Goal: Information Seeking & Learning: Learn about a topic

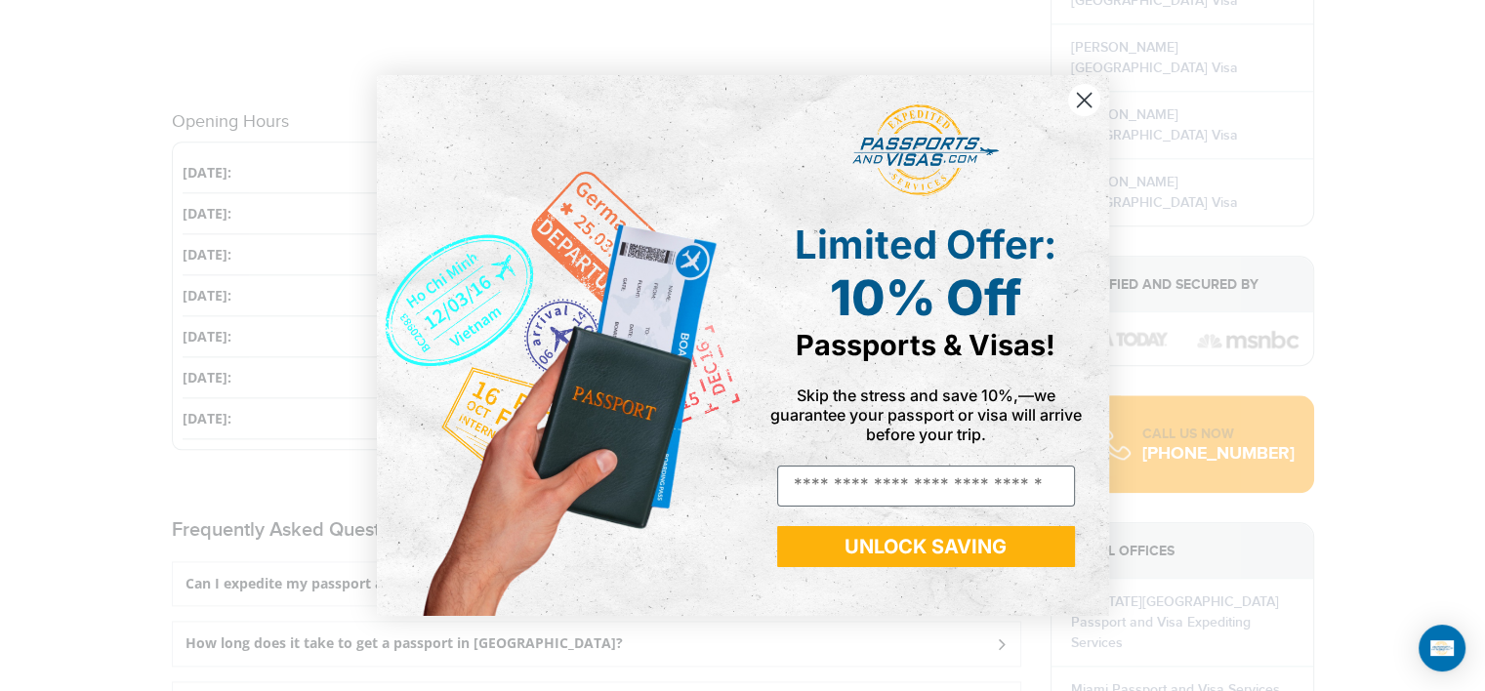
scroll to position [2245, 0]
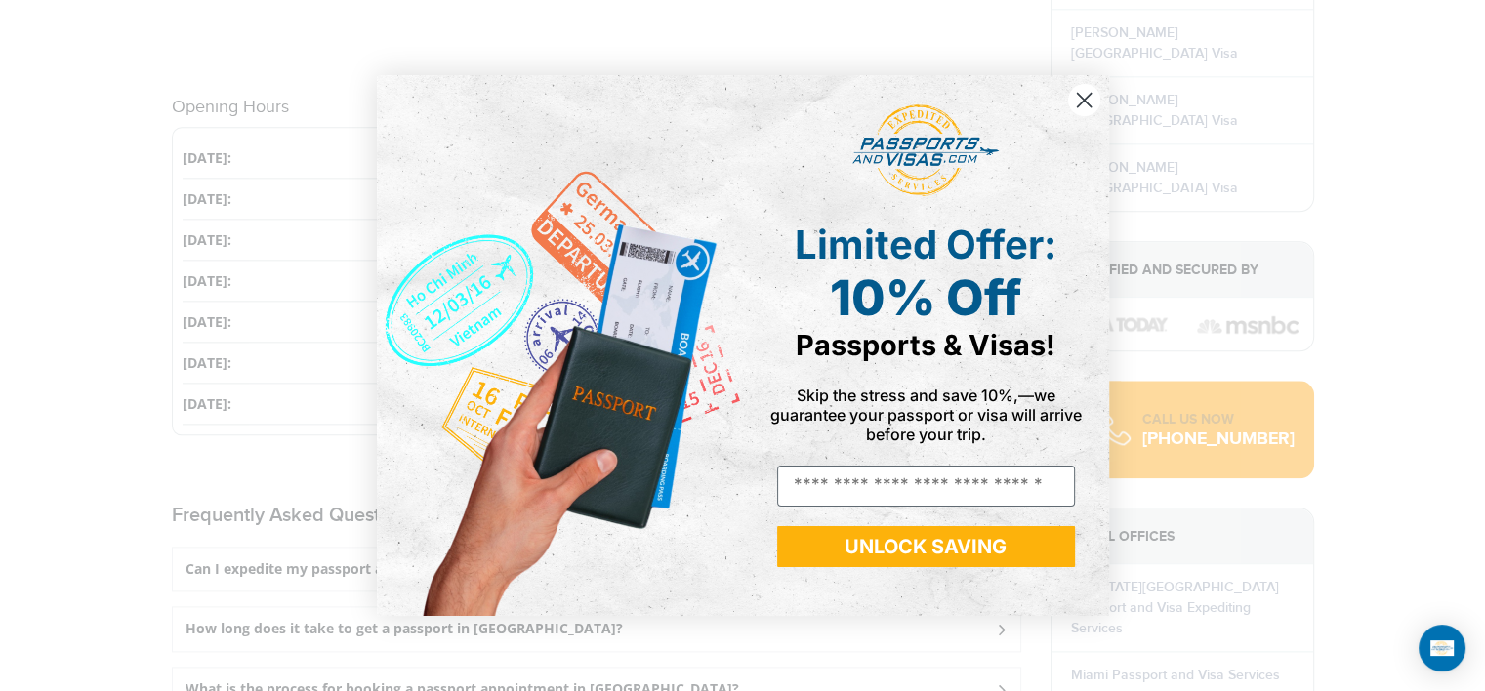
click at [1089, 95] on icon "Close dialog" at bounding box center [1084, 101] width 14 height 14
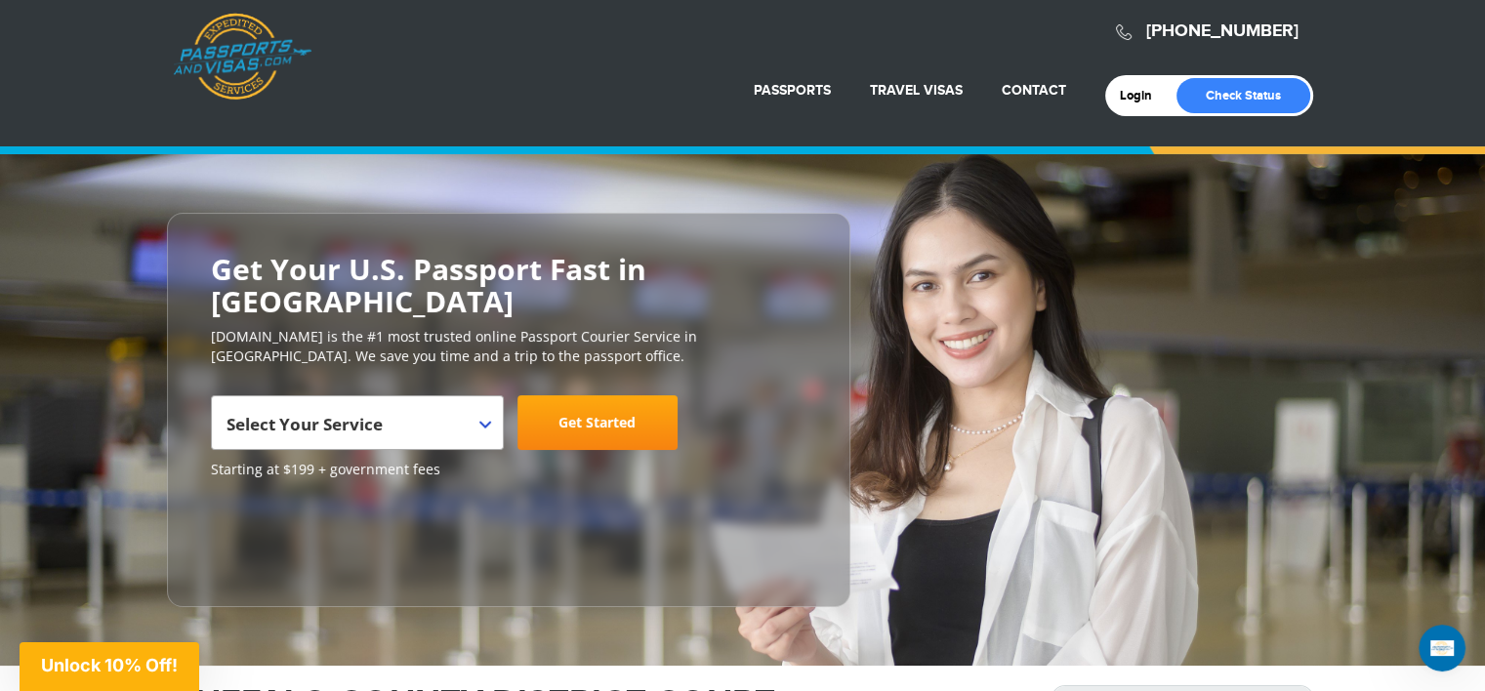
scroll to position [0, 0]
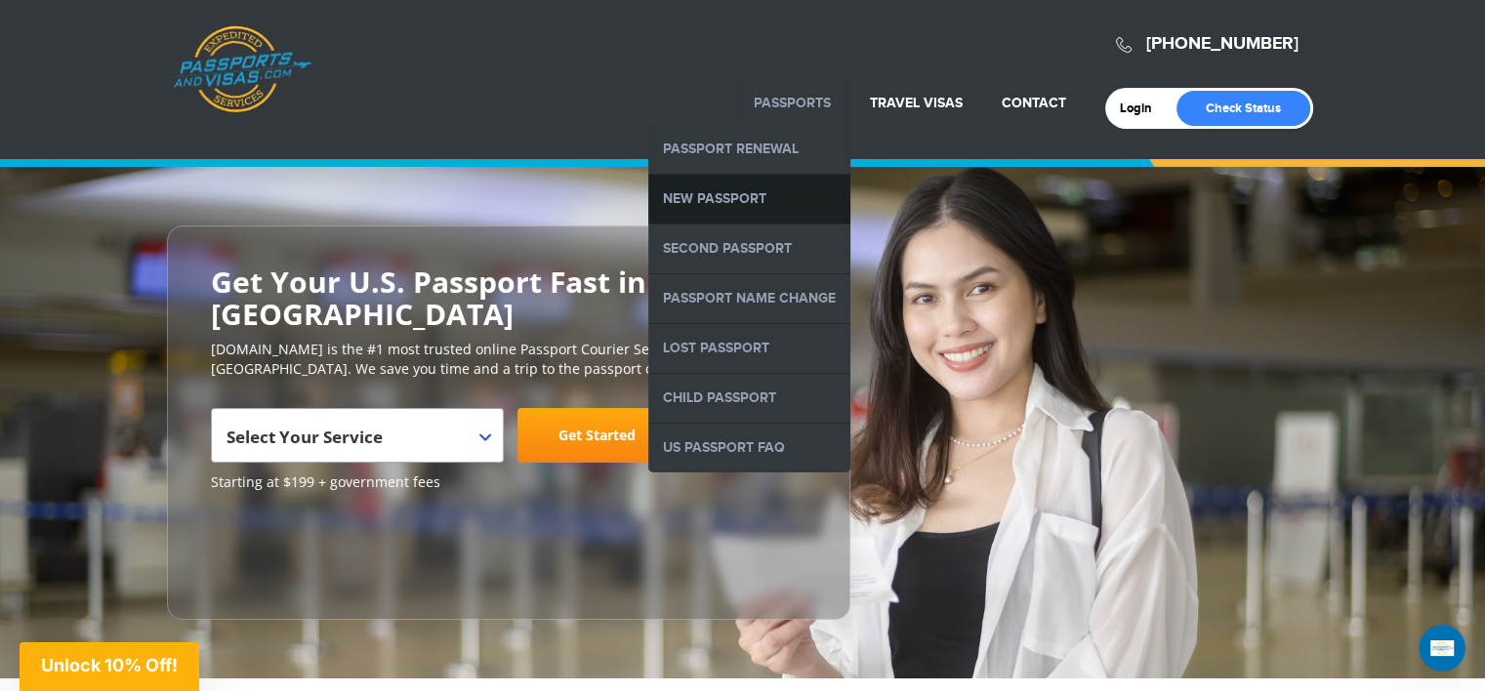
click at [736, 193] on link "New Passport" at bounding box center [749, 199] width 202 height 49
